Goal: Navigation & Orientation: Find specific page/section

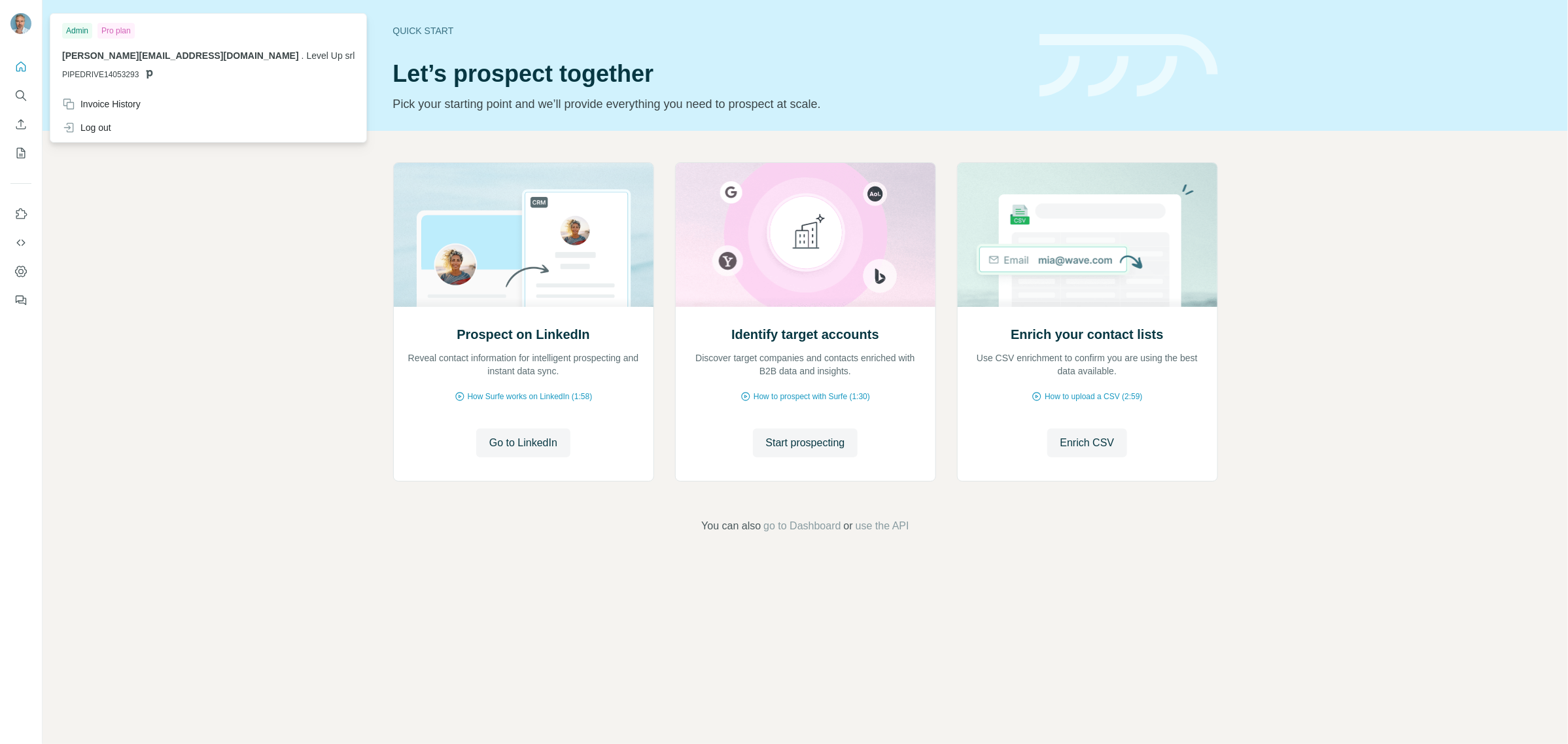
click at [21, 20] on img at bounding box center [21, 24] width 21 height 21
click at [103, 98] on div "Invoice History" at bounding box center [101, 104] width 79 height 13
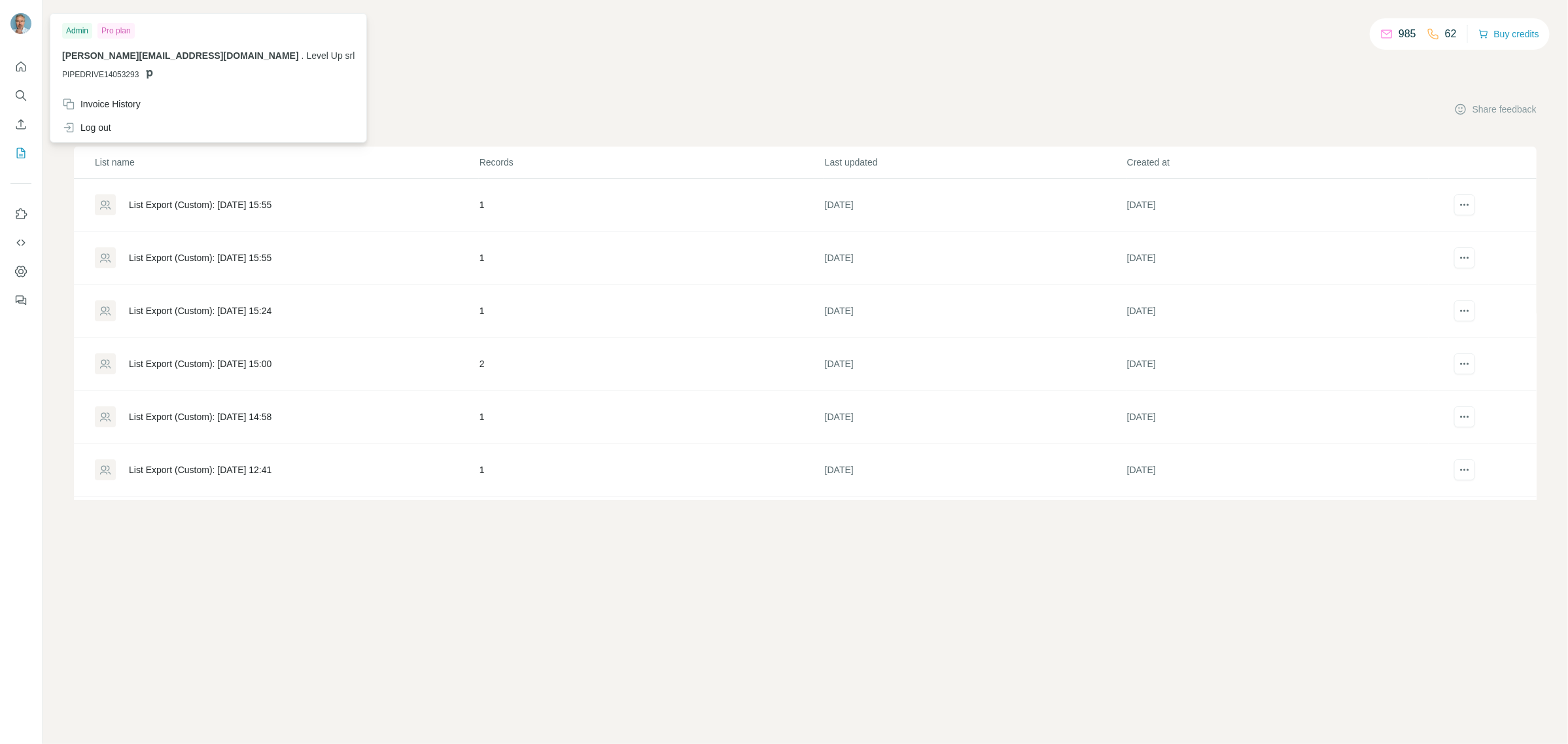
click at [23, 23] on img at bounding box center [21, 24] width 21 height 21
click at [20, 266] on icon "Dashboard" at bounding box center [20, 271] width 13 height 13
